Goal: Communication & Community: Ask a question

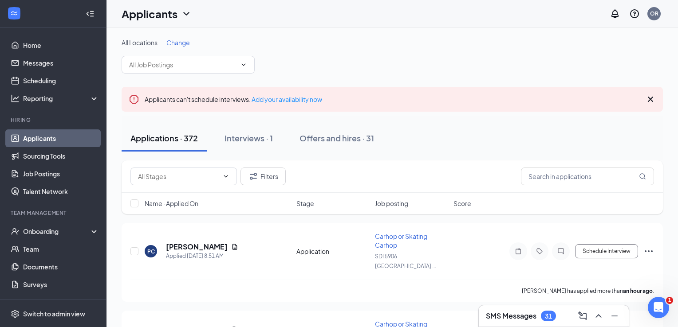
click at [666, 310] on div "Open Intercom Messenger" at bounding box center [657, 307] width 29 height 29
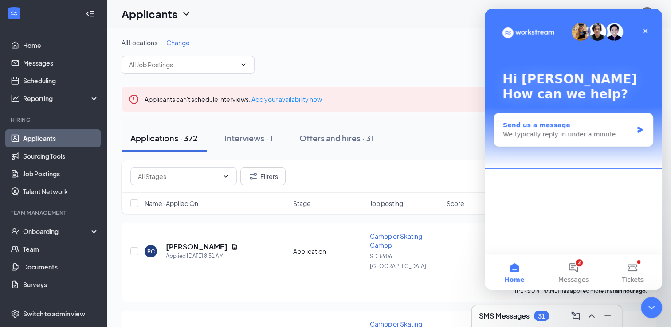
click at [639, 130] on icon "Intercom messenger" at bounding box center [639, 130] width 5 height 6
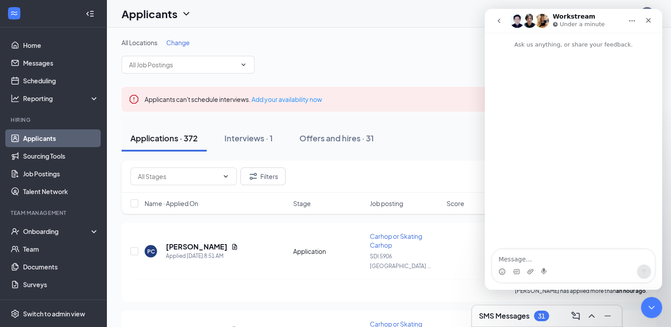
click at [566, 257] on textarea "Message…" at bounding box center [573, 257] width 162 height 15
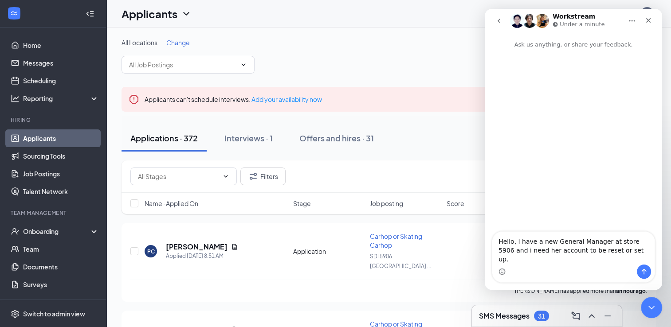
type textarea "Hello, I have a new General Manager at store 5906 and i need her account to be …"
click at [643, 274] on icon "Send a message…" at bounding box center [644, 272] width 5 height 6
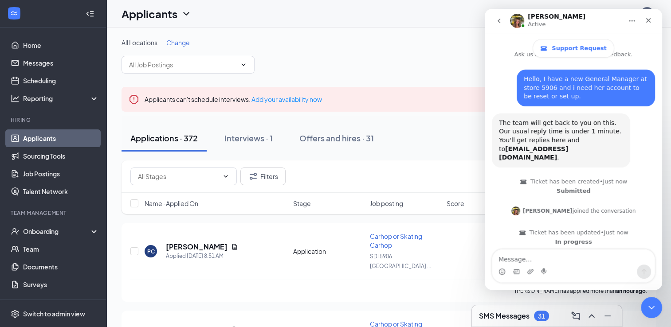
scroll to position [76, 0]
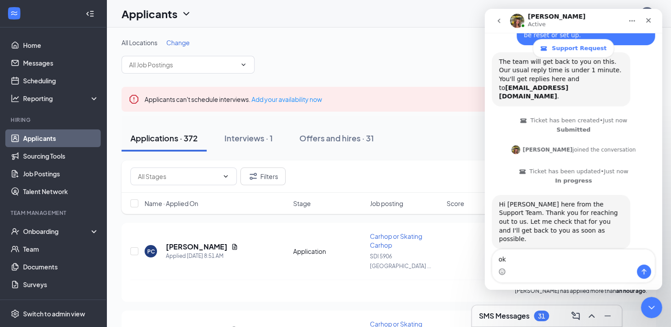
type textarea "ok"
click at [640, 273] on button "Send a message…" at bounding box center [644, 272] width 14 height 14
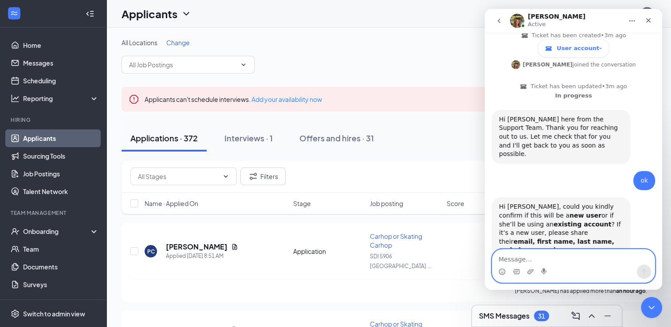
scroll to position [164, 0]
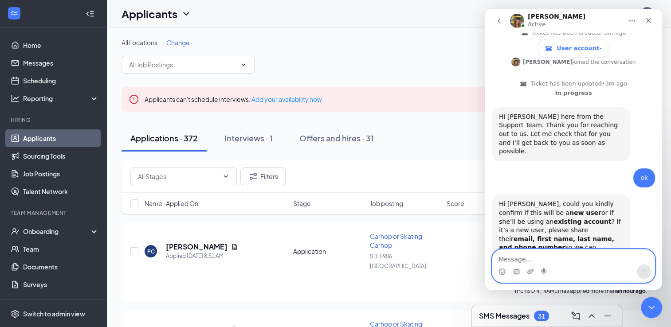
click at [549, 255] on textarea "Message…" at bounding box center [573, 257] width 162 height 15
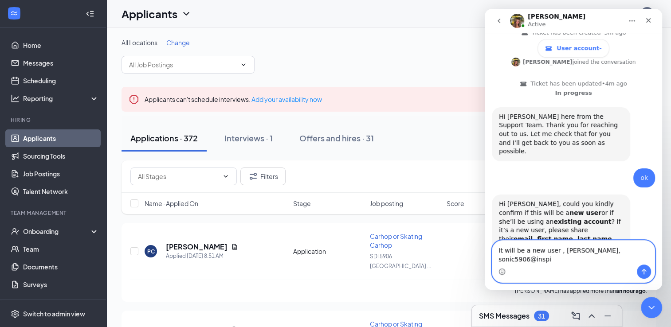
scroll to position [173, 0]
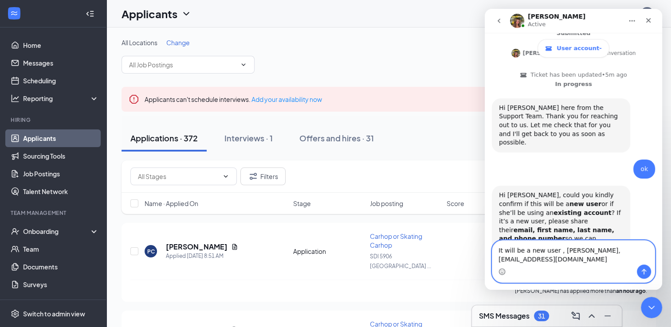
type textarea "It will be a new user , [PERSON_NAME], [EMAIL_ADDRESS][DOMAIN_NAME]"
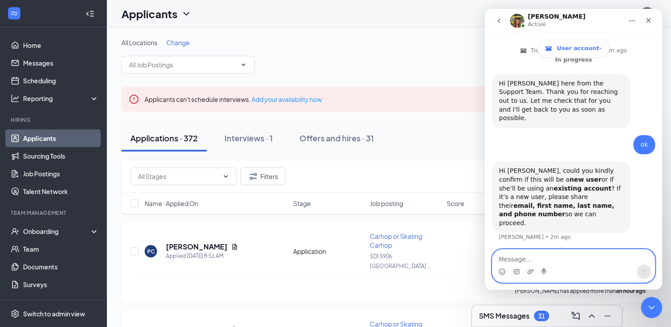
scroll to position [199, 0]
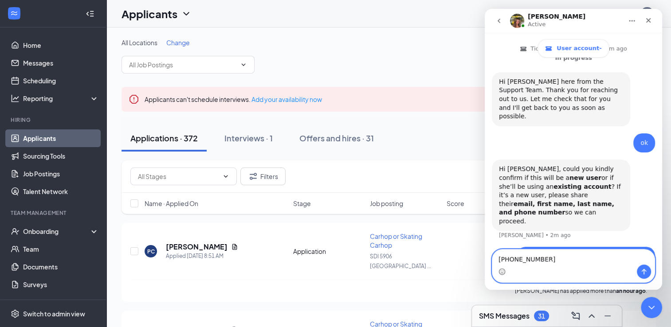
type textarea "[PHONE_NUMBER]"
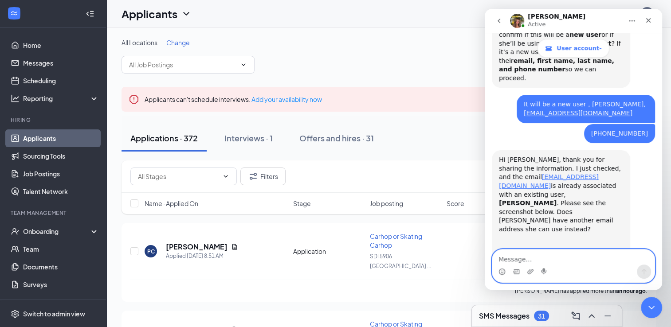
scroll to position [346, 0]
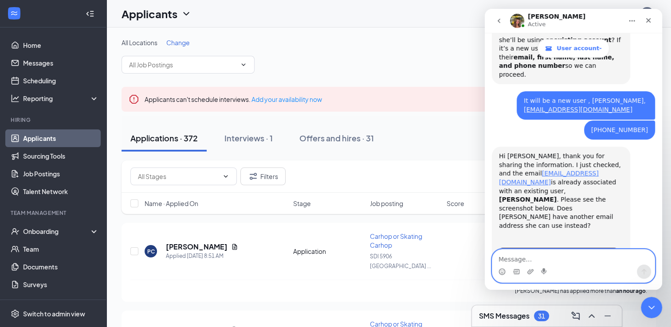
click at [516, 255] on textarea "Message…" at bounding box center [573, 257] width 162 height 15
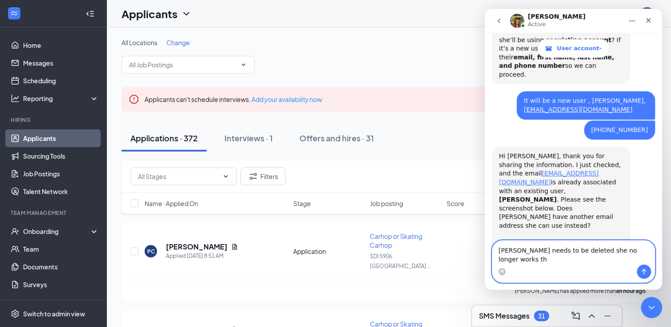
scroll to position [355, 0]
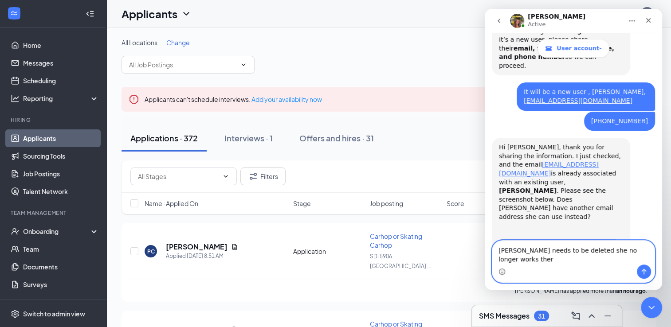
type textarea "[PERSON_NAME] needs to be deleted she no longer works there"
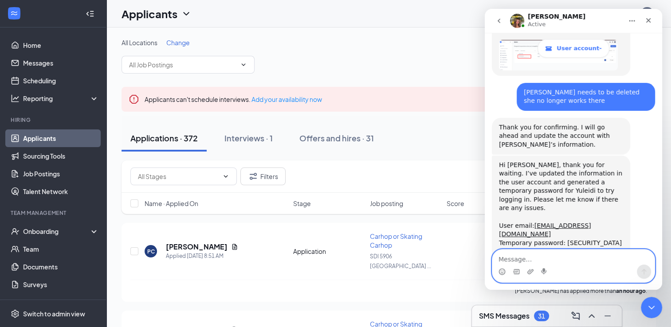
scroll to position [560, 0]
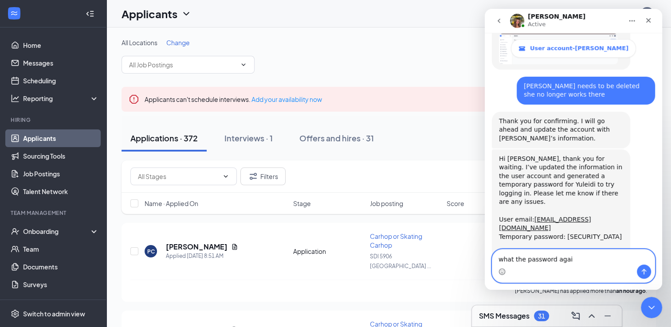
type textarea "what the password again"
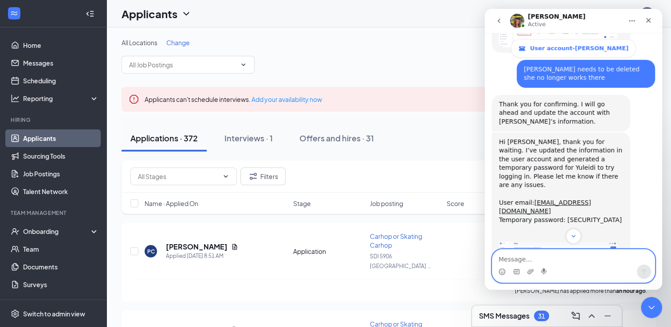
scroll to position [621, 0]
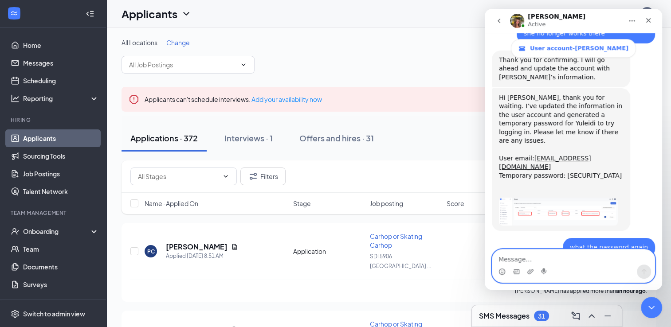
type textarea "r"
type textarea "thank you"
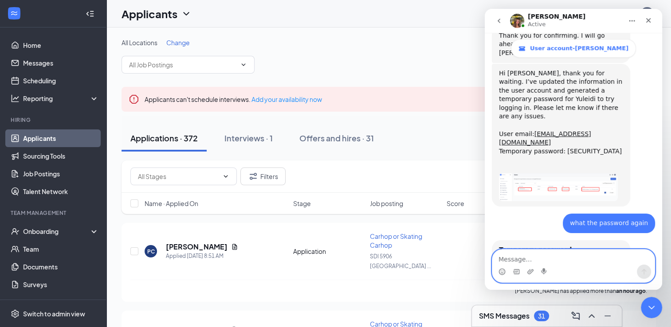
scroll to position [648, 0]
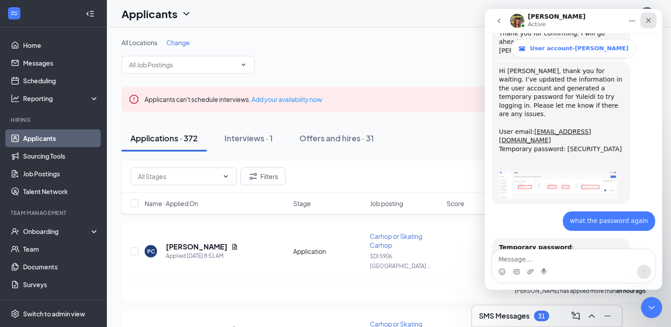
click at [646, 22] on icon "Close" at bounding box center [648, 20] width 7 height 7
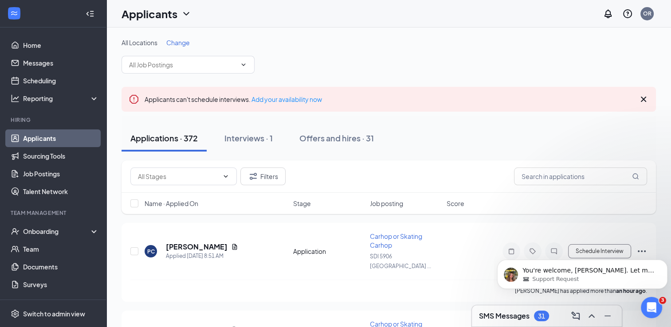
scroll to position [692, 0]
